Goal: Task Accomplishment & Management: Use online tool/utility

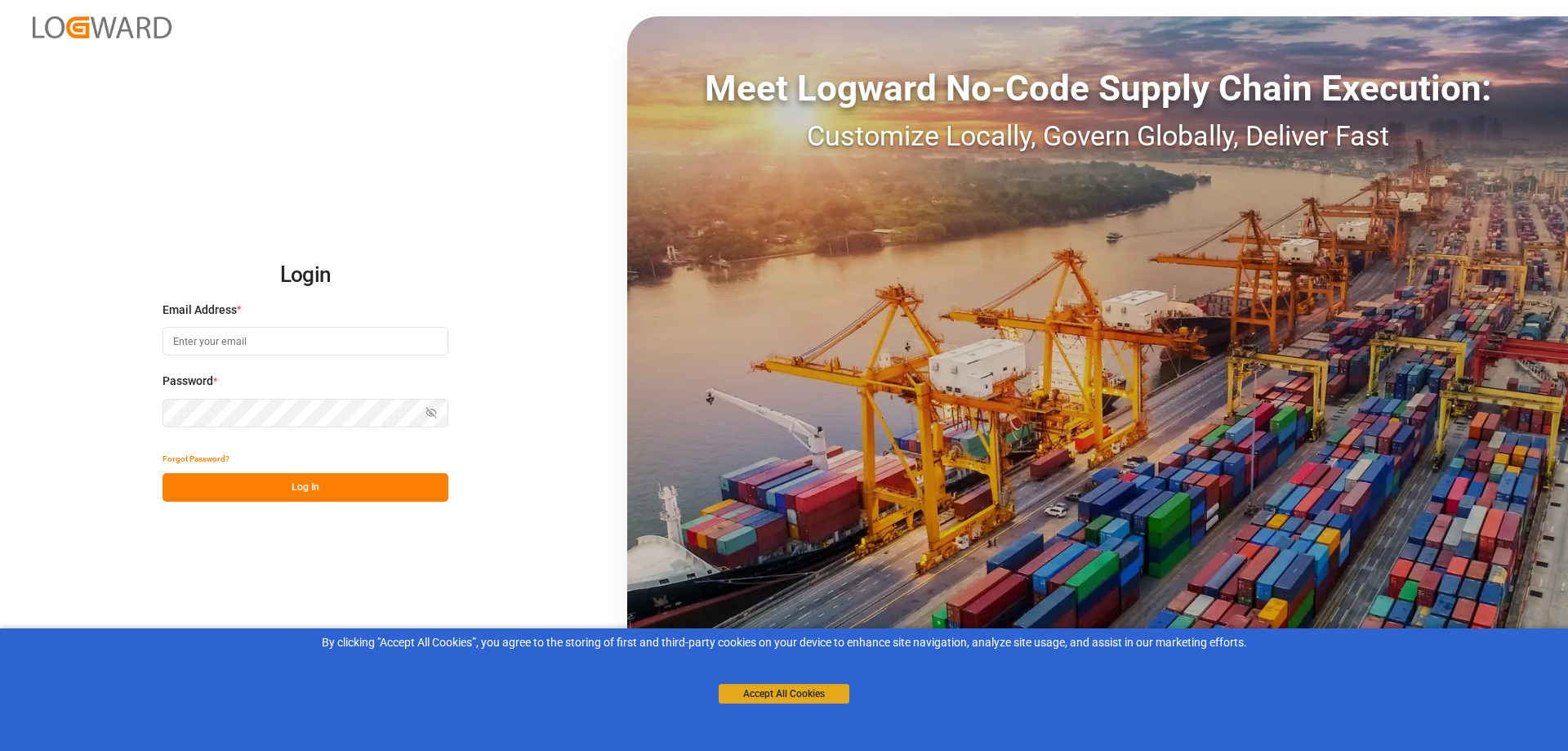
type input "[PERSON_NAME][EMAIL_ADDRESS][PERSON_NAME][DOMAIN_NAME]"
click at [769, 698] on button "Accept All Cookies" at bounding box center [784, 693] width 130 height 19
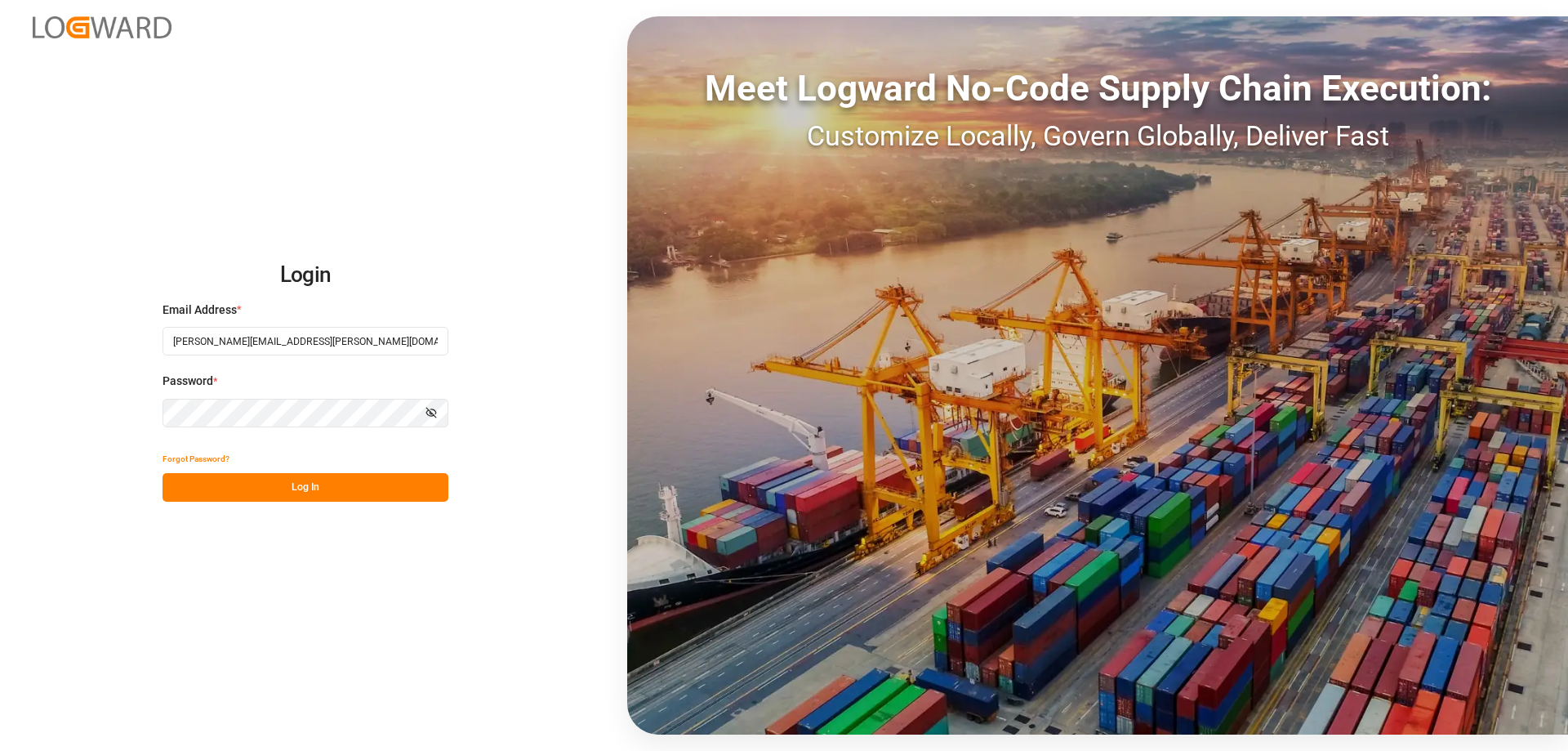
click at [290, 481] on button "Log In" at bounding box center [305, 488] width 286 height 28
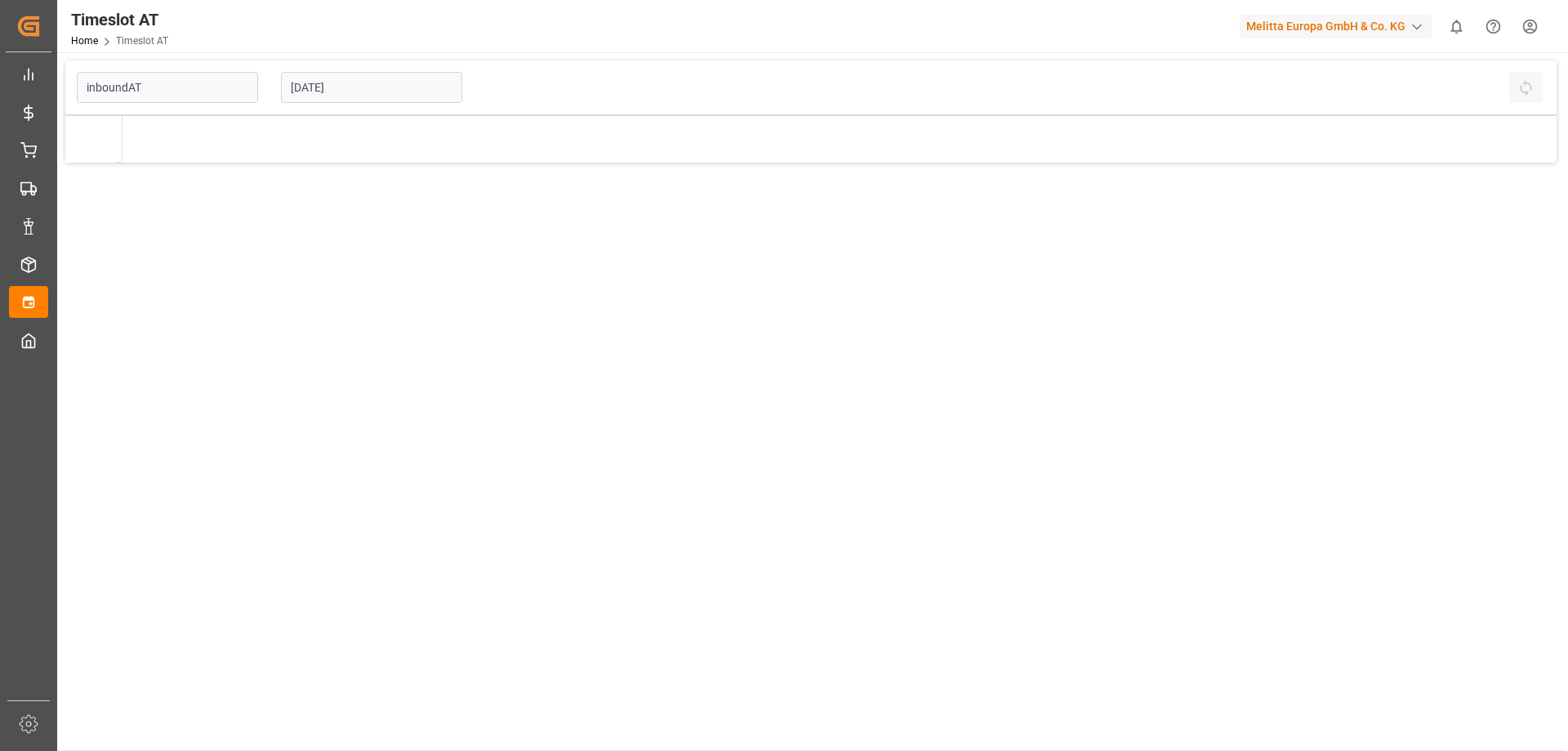
type input "Inbound AT"
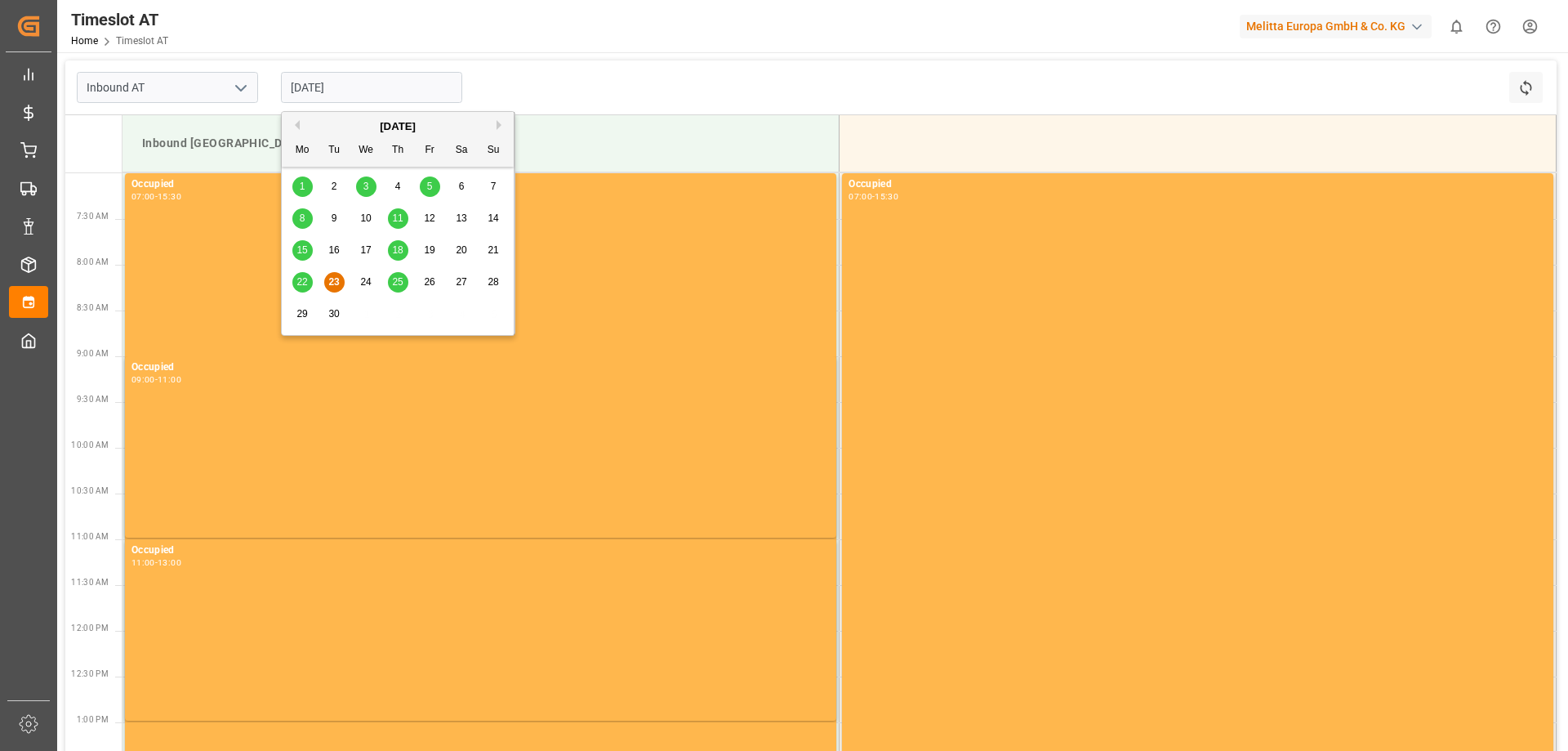
click at [390, 88] on input "[DATE]" at bounding box center [371, 87] width 181 height 31
click at [370, 294] on div "22 23 24 25 26 27 28" at bounding box center [398, 282] width 223 height 32
click at [365, 276] on span "24" at bounding box center [365, 282] width 11 height 12
click at [409, 90] on input "[DATE]" at bounding box center [371, 87] width 181 height 31
click at [391, 281] on div "25" at bounding box center [398, 282] width 20 height 19
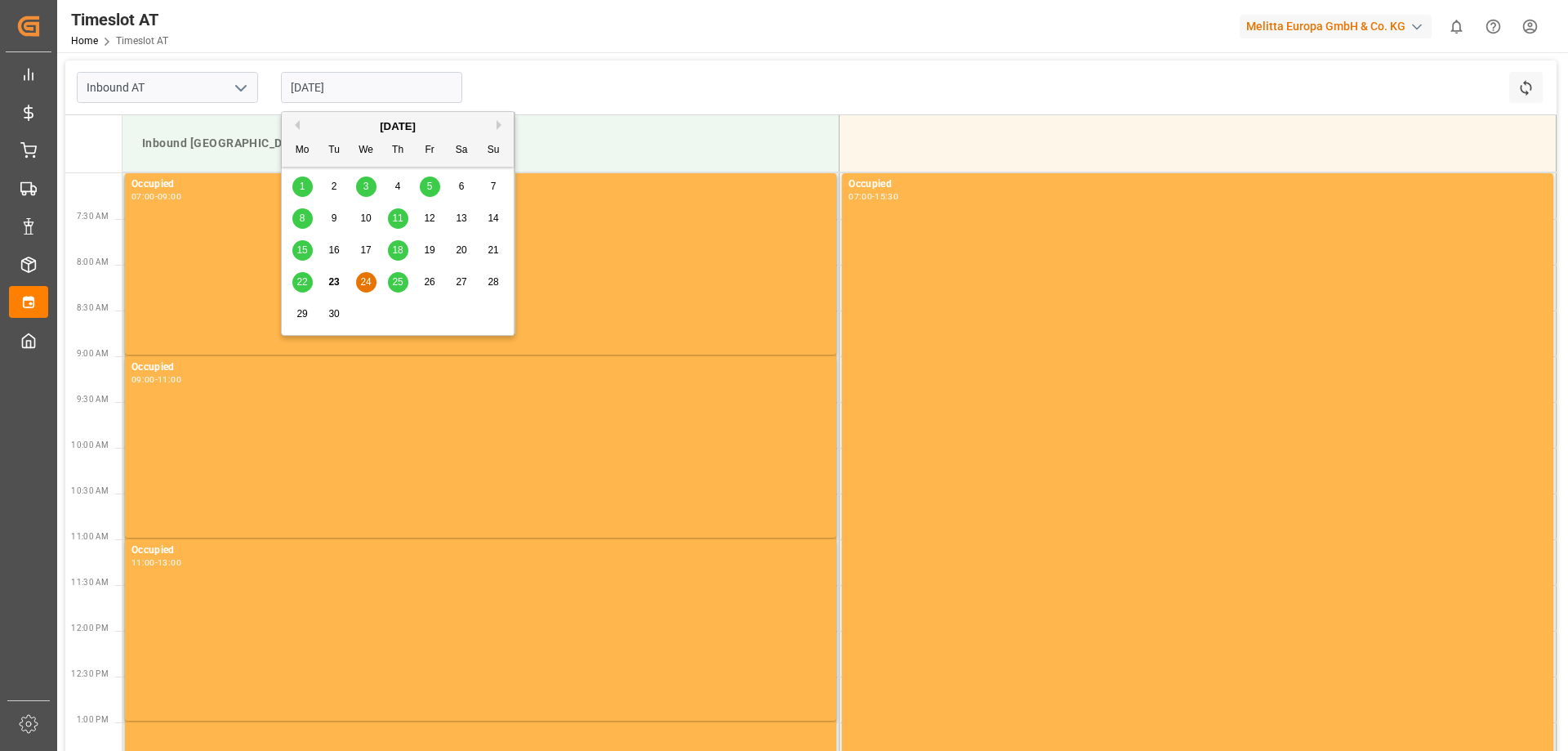
type input "[DATE]"
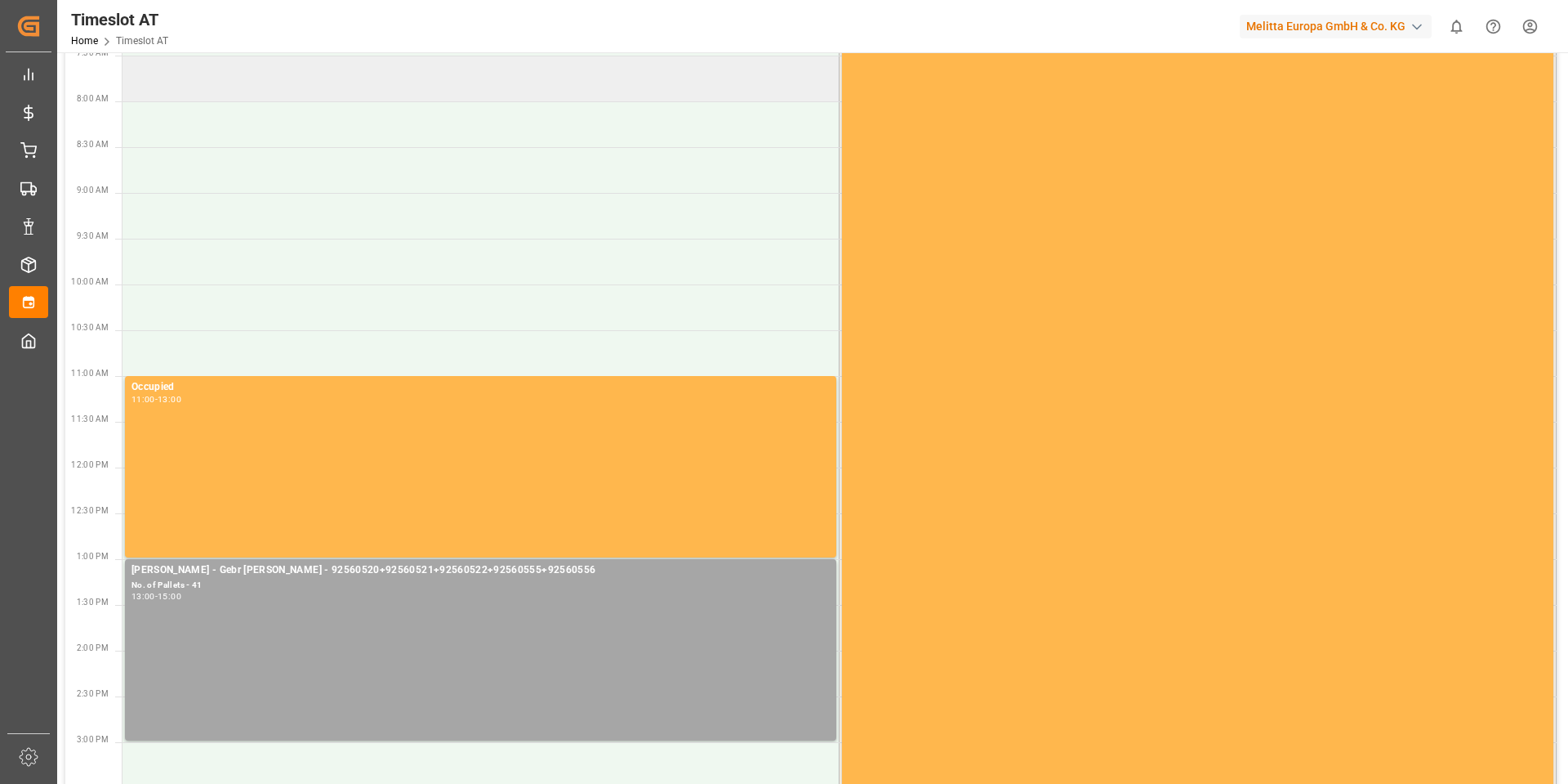
scroll to position [245, 0]
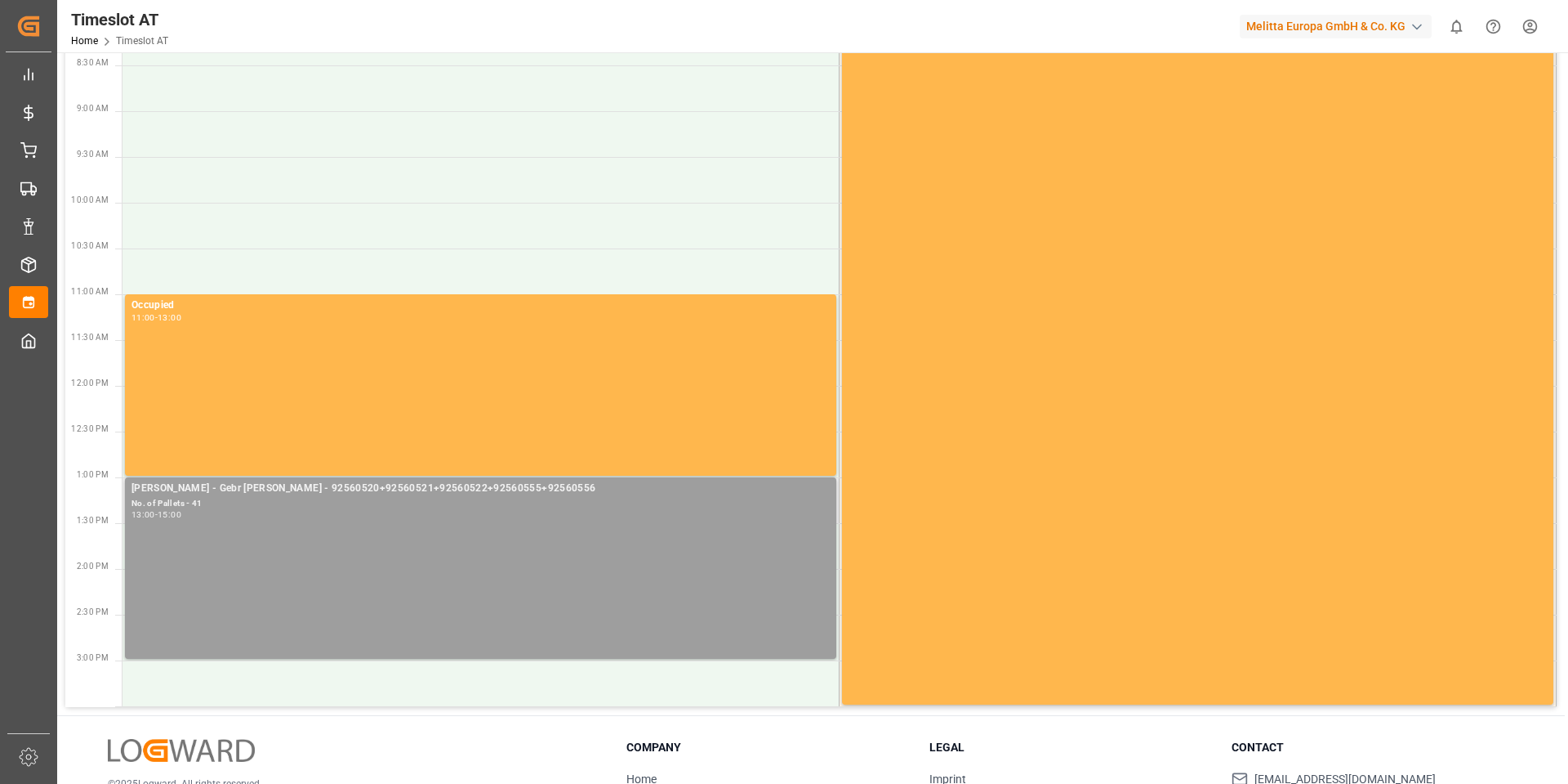
click at [335, 576] on div "[PERSON_NAME] - Gebr [PERSON_NAME] - 92560520+92560521+92560522+92560555+925605…" at bounding box center [480, 567] width 698 height 175
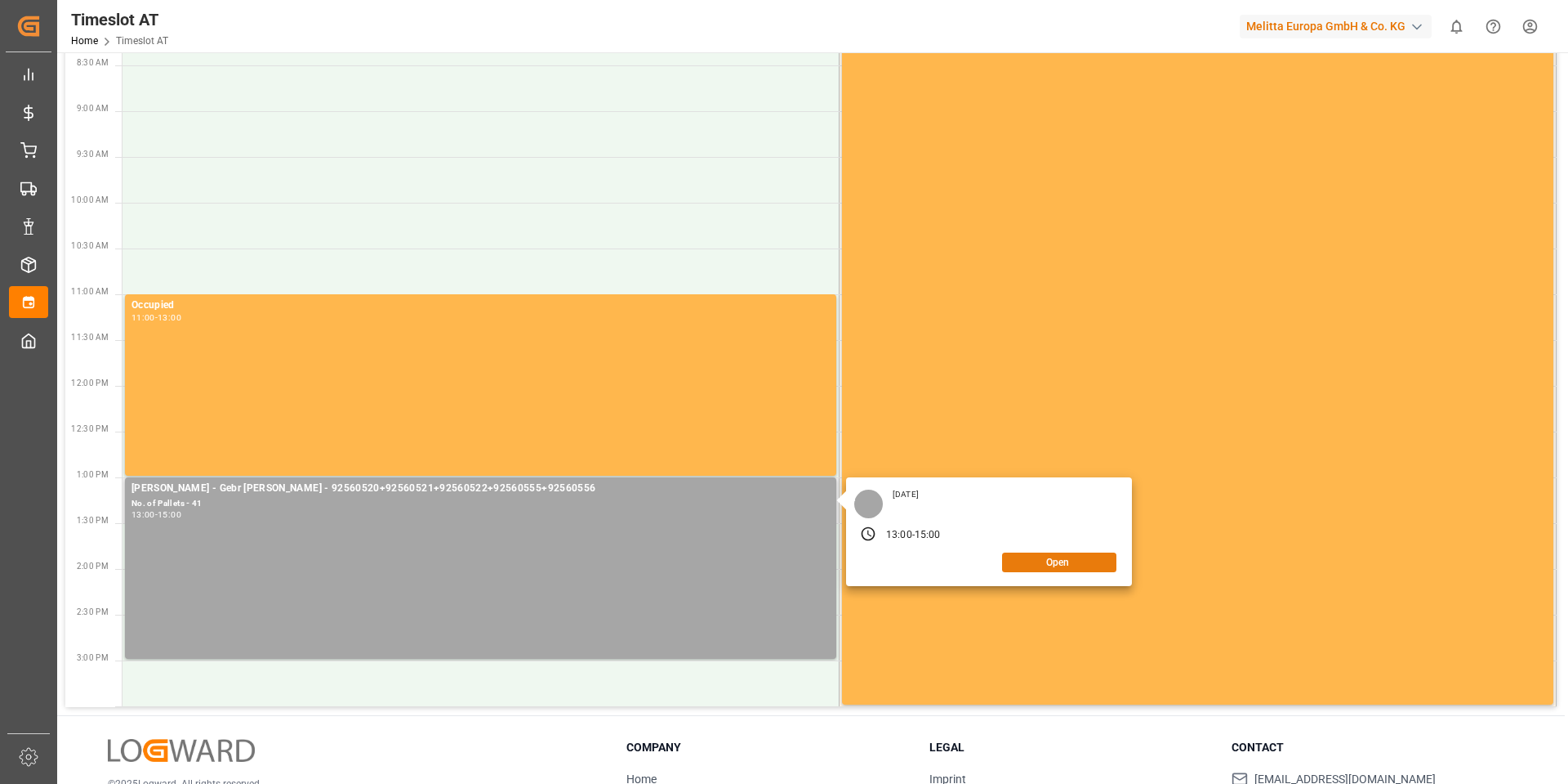
click at [1085, 566] on button "Open" at bounding box center [1059, 561] width 115 height 19
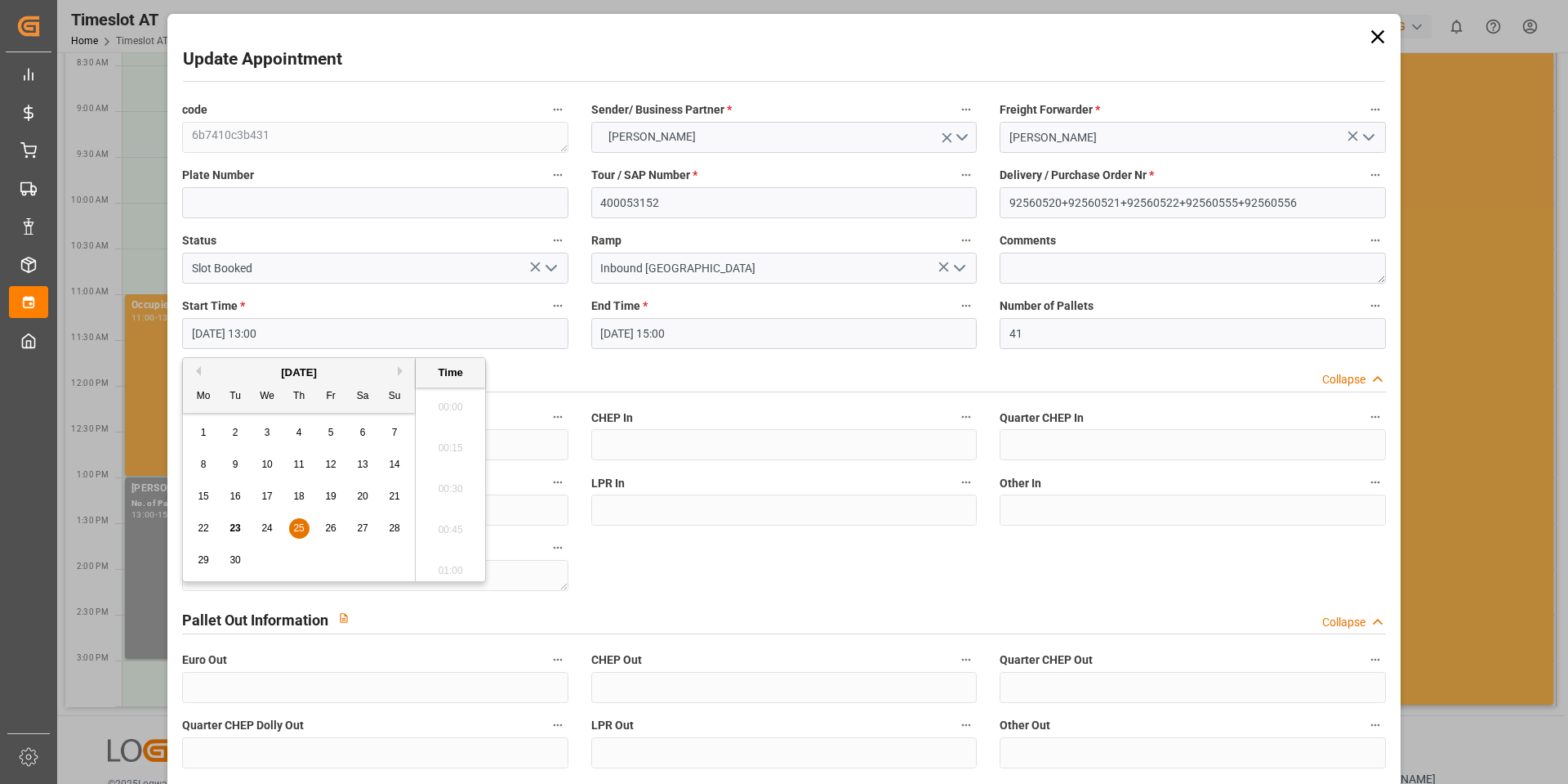
click at [314, 335] on input "[DATE] 13:00" at bounding box center [375, 333] width 386 height 31
type input "[DATE] 07:00"
click at [705, 330] on input "[DATE] 15:00" at bounding box center [784, 333] width 386 height 31
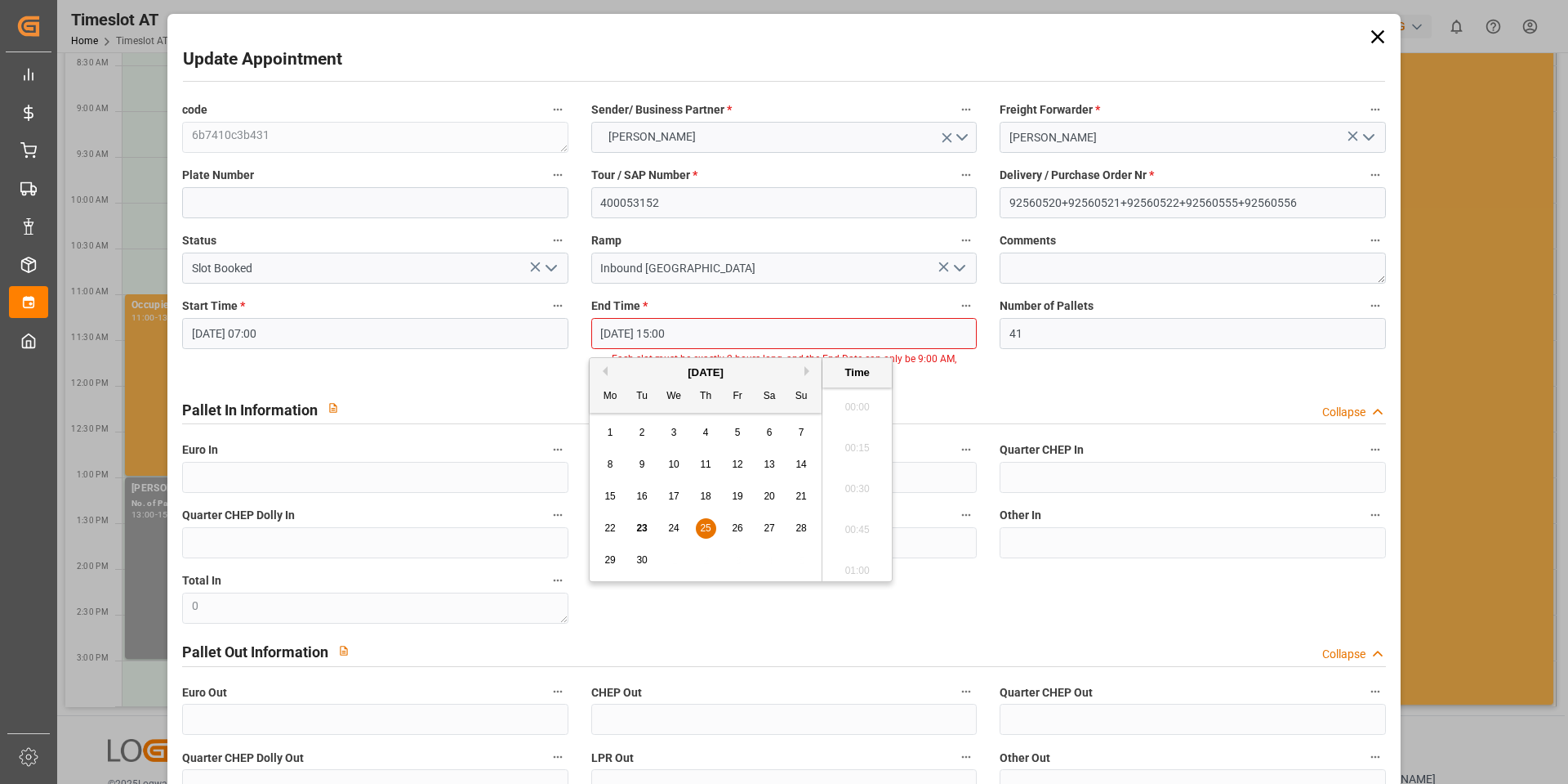
scroll to position [2375, 0]
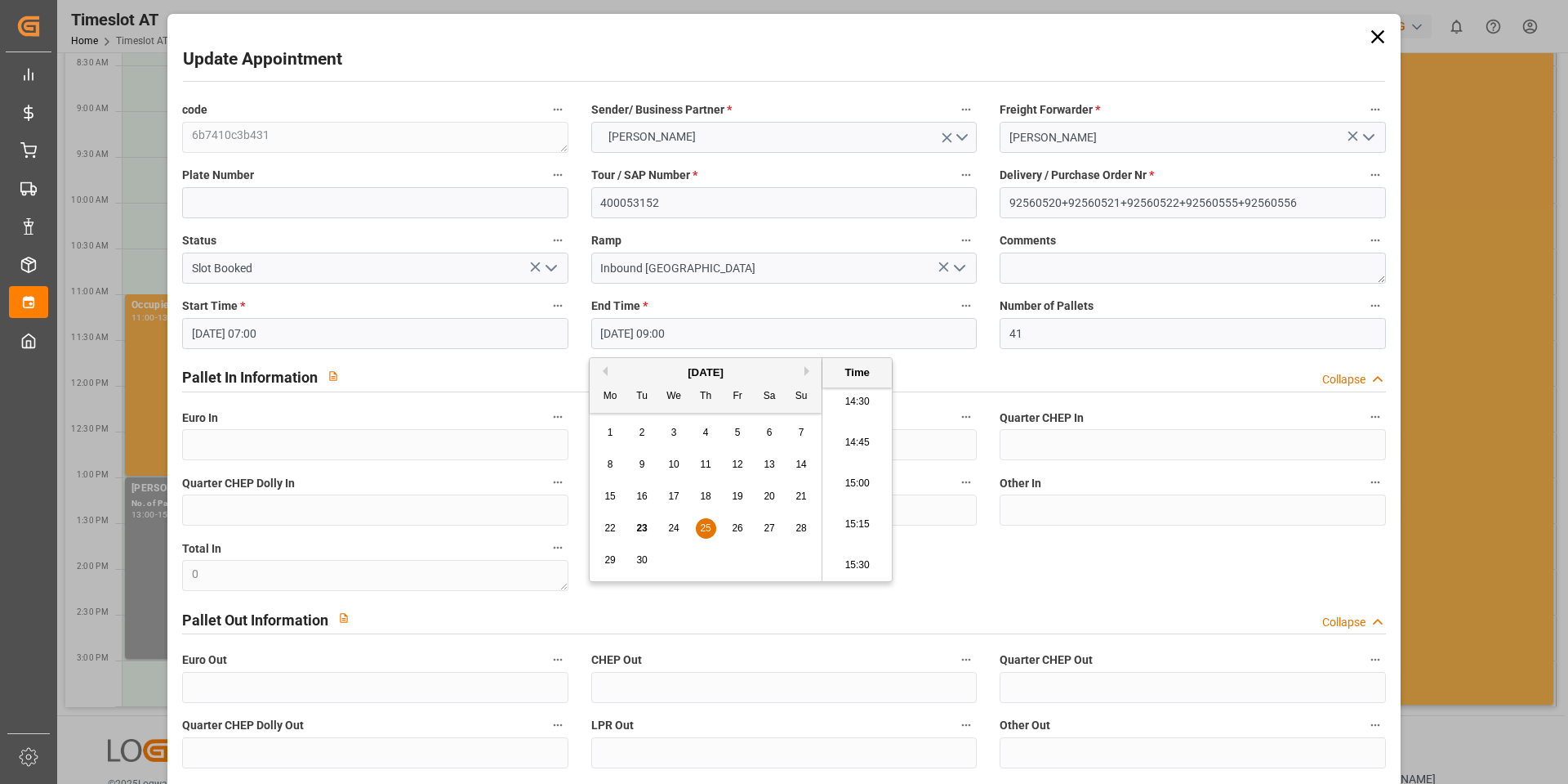
type input "[DATE] 09:00"
click at [827, 291] on div "End Time * [DATE] 09:00" at bounding box center [784, 322] width 408 height 65
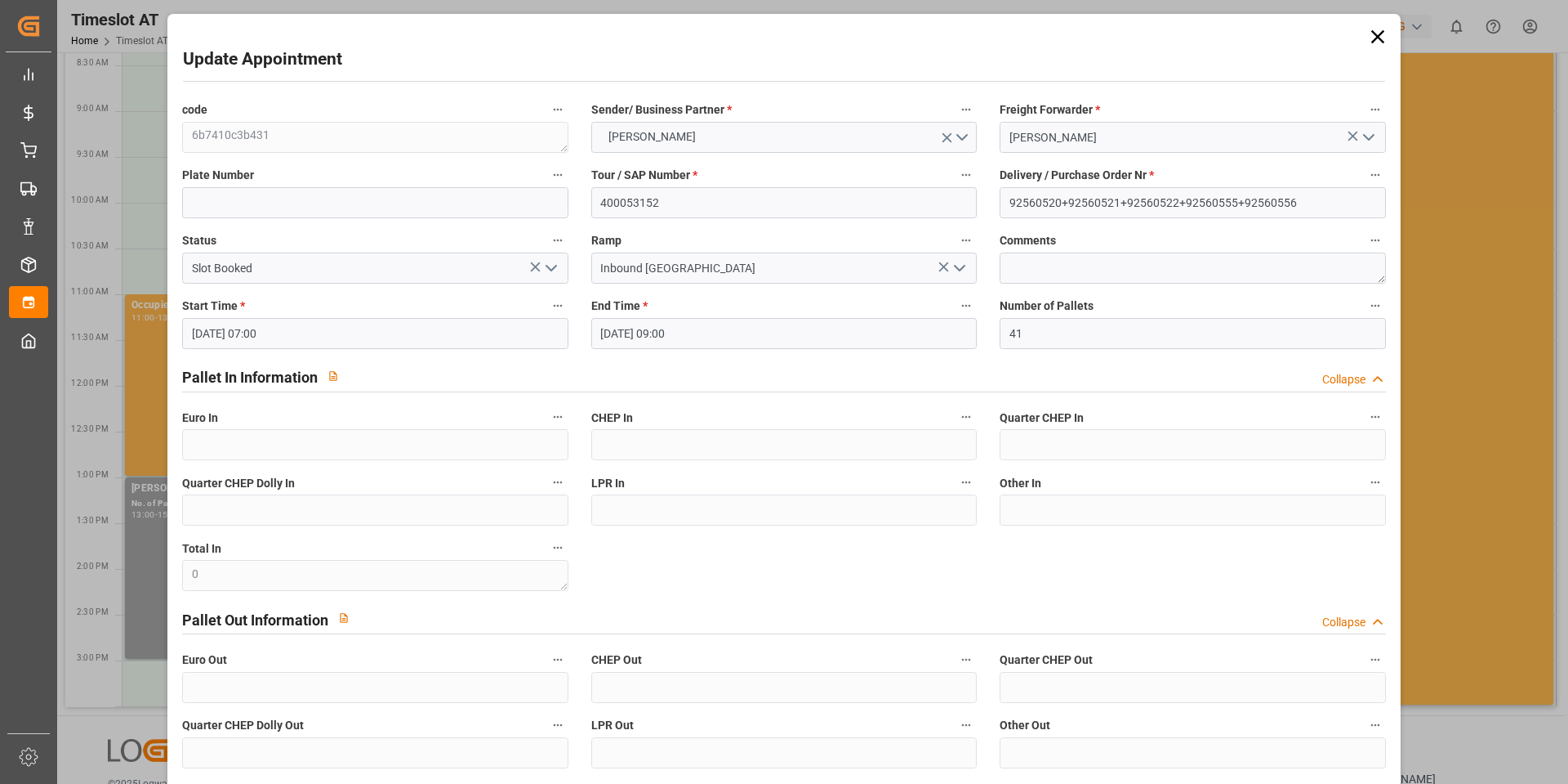
scroll to position [145, 0]
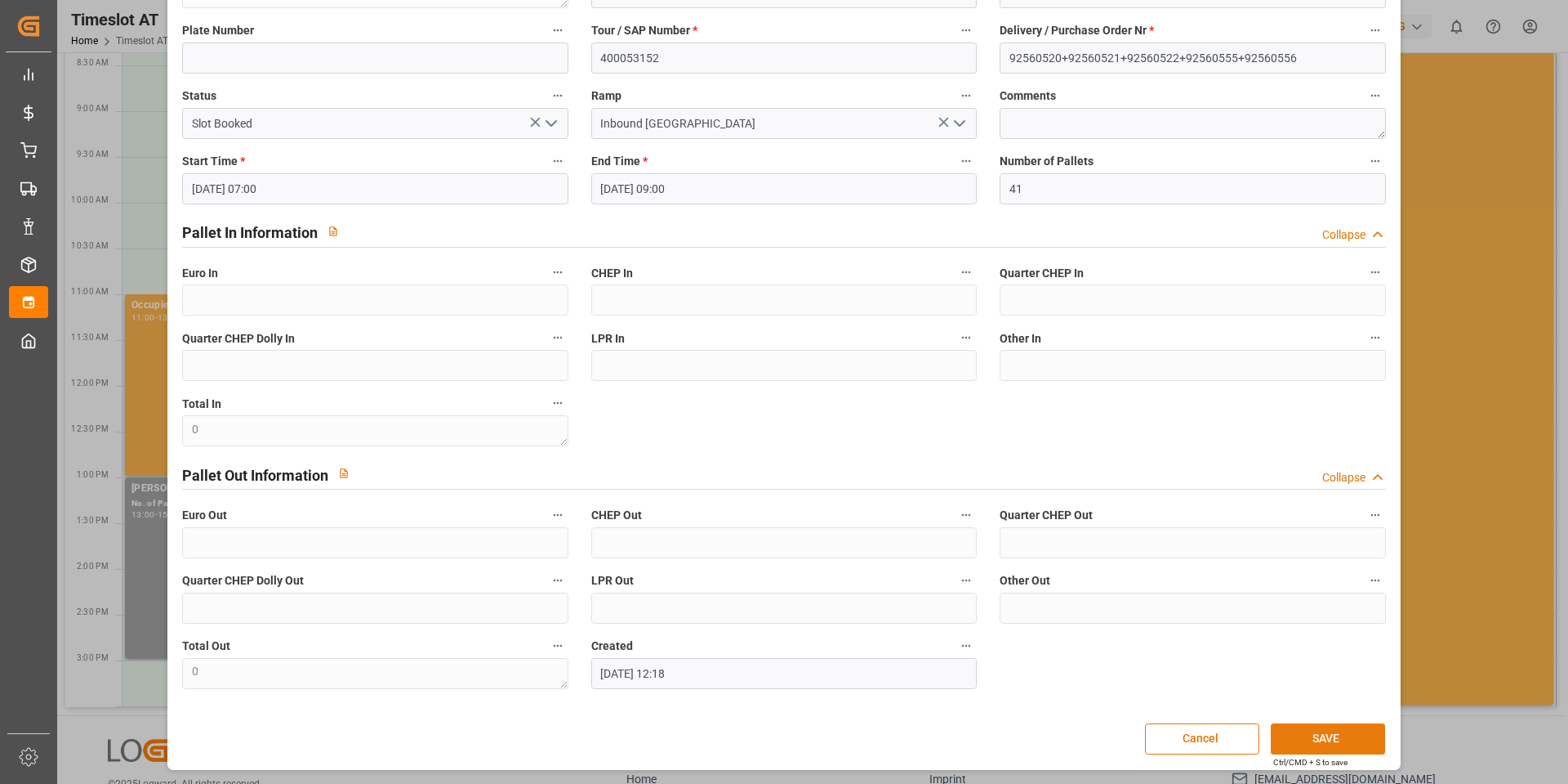
click at [1285, 730] on button "SAVE" at bounding box center [1328, 738] width 115 height 31
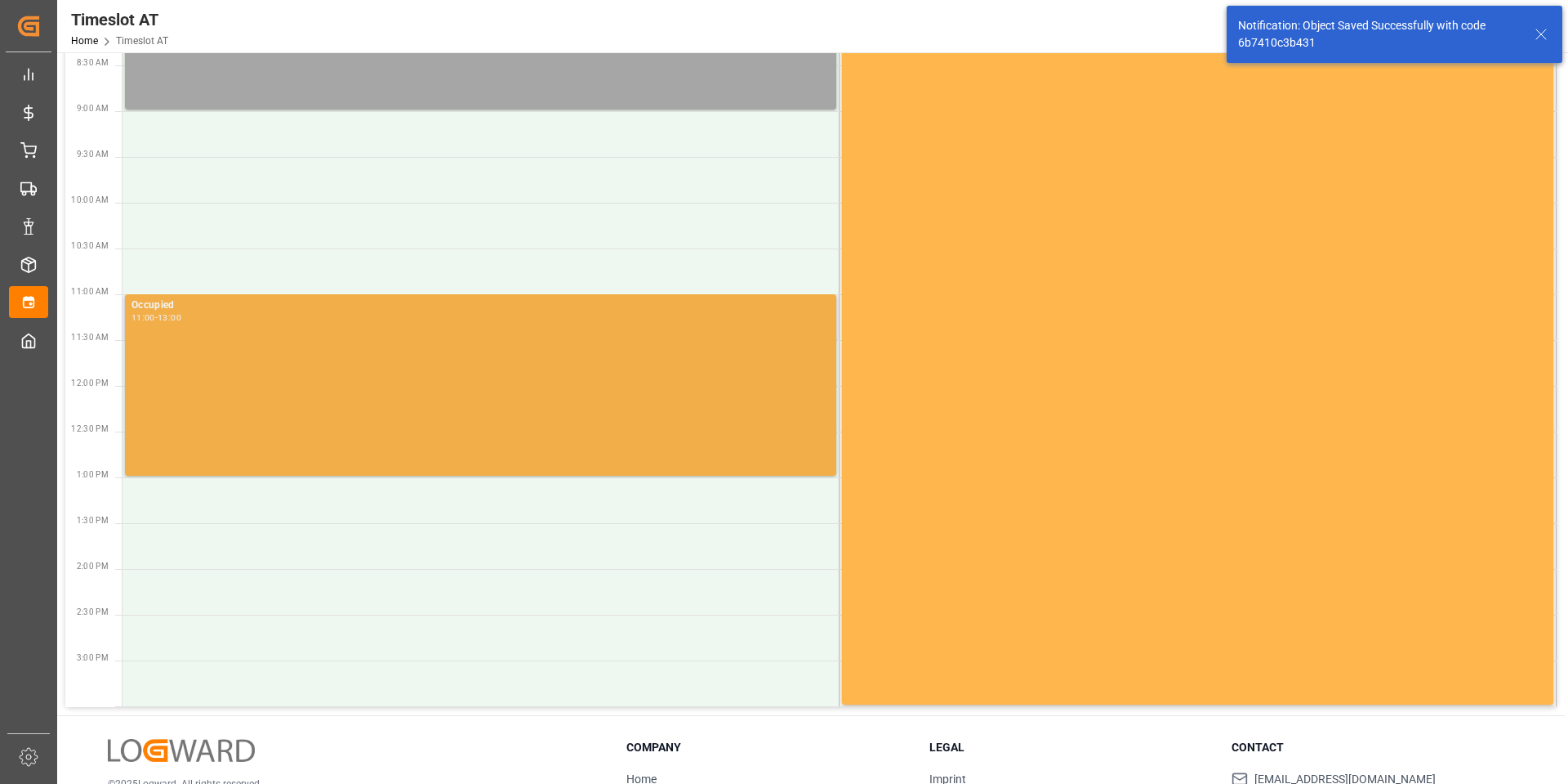
scroll to position [0, 0]
